Goal: Task Accomplishment & Management: Manage account settings

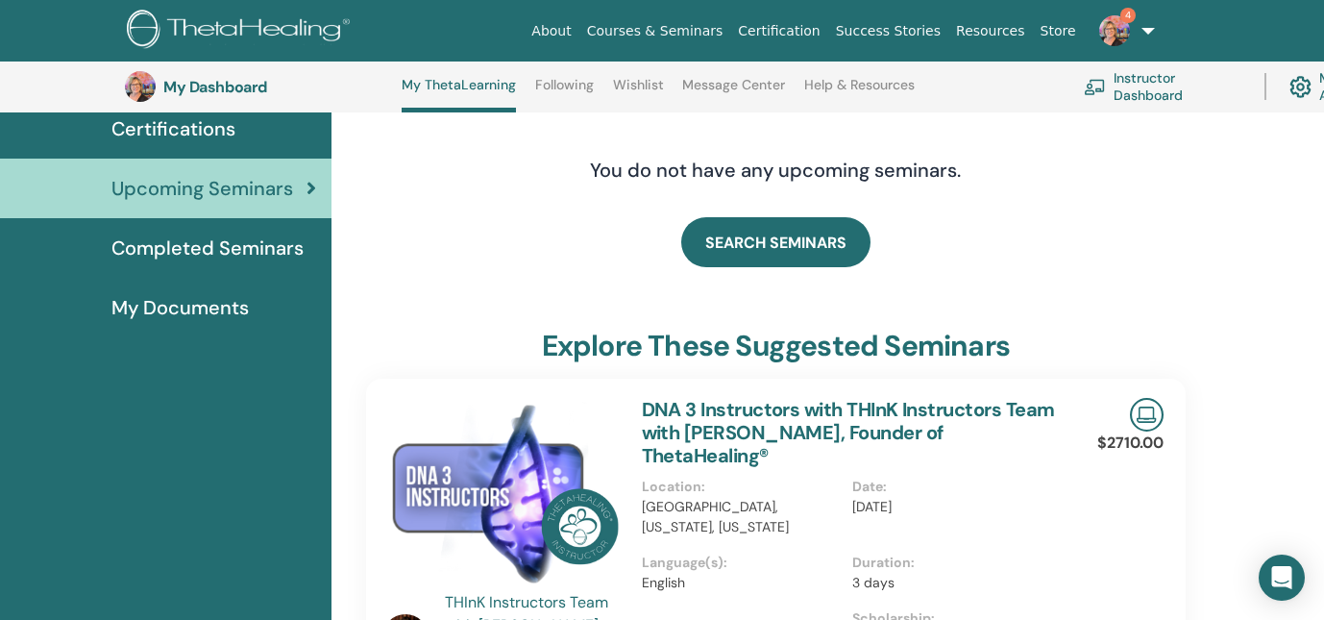
scroll to position [163, 0]
click at [1112, 32] on img at bounding box center [1115, 30] width 31 height 31
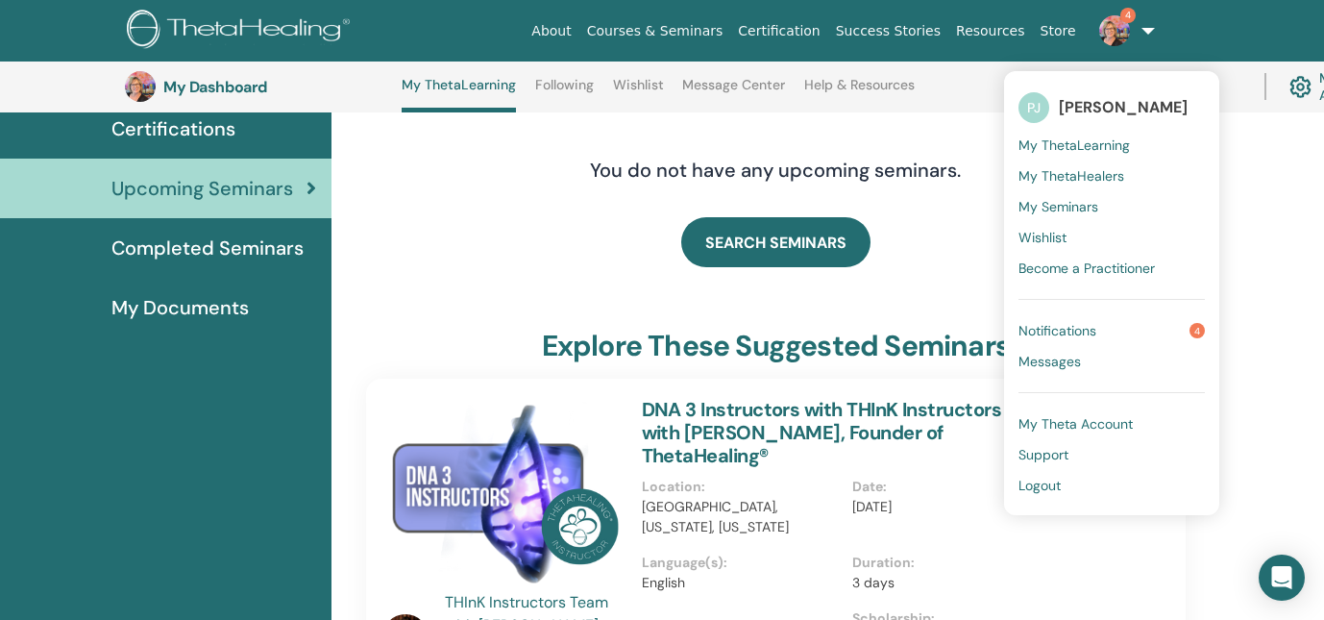
click at [1052, 334] on span "Notifications" at bounding box center [1058, 330] width 78 height 17
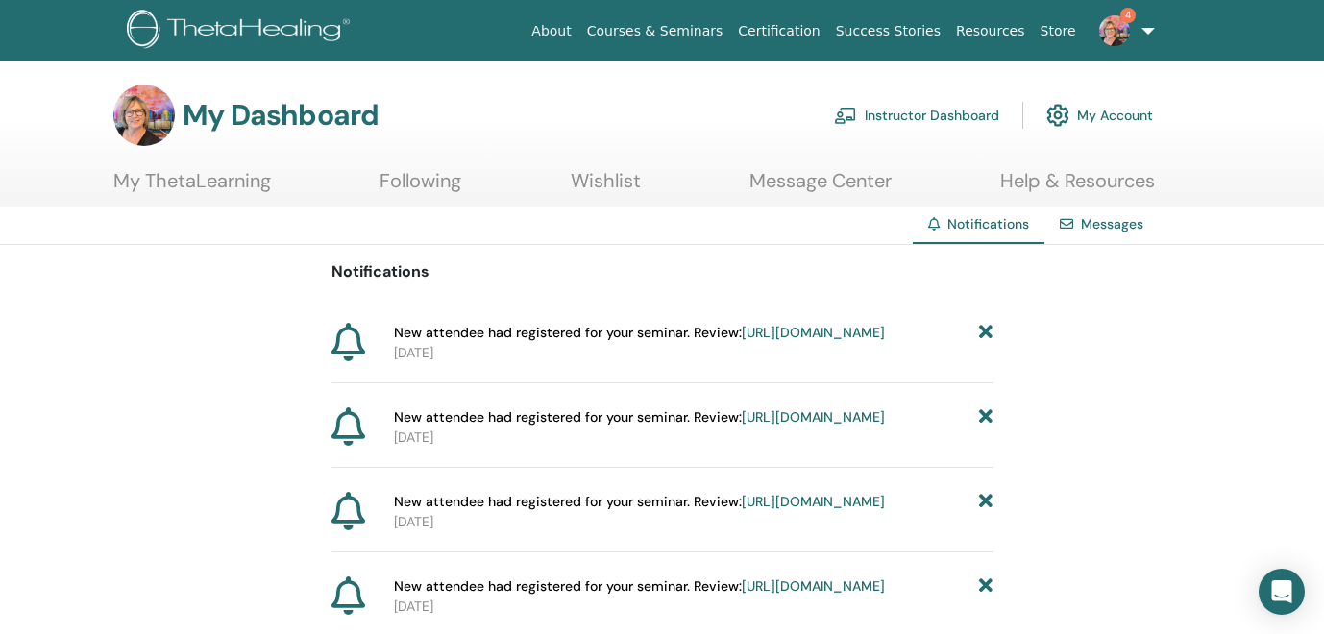
click at [945, 116] on link "Instructor Dashboard" at bounding box center [916, 115] width 165 height 42
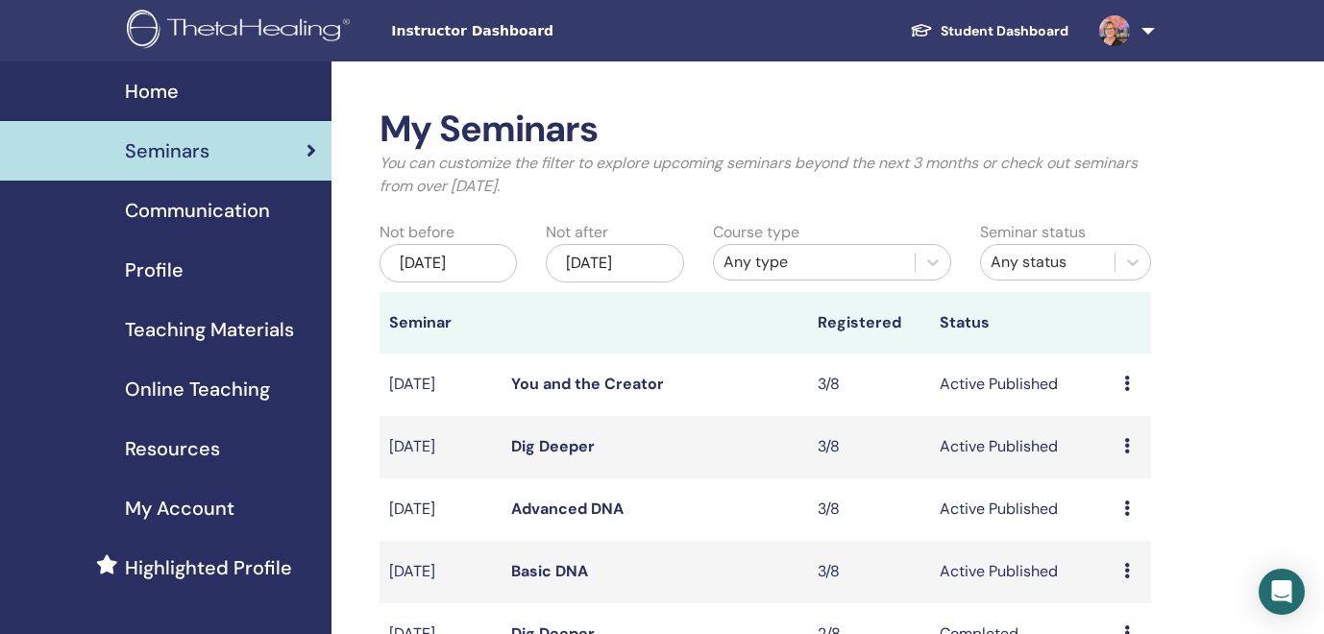
click at [1129, 382] on icon at bounding box center [1128, 383] width 6 height 15
click at [1130, 456] on link "Attendees" at bounding box center [1130, 455] width 73 height 20
